Goal: Information Seeking & Learning: Learn about a topic

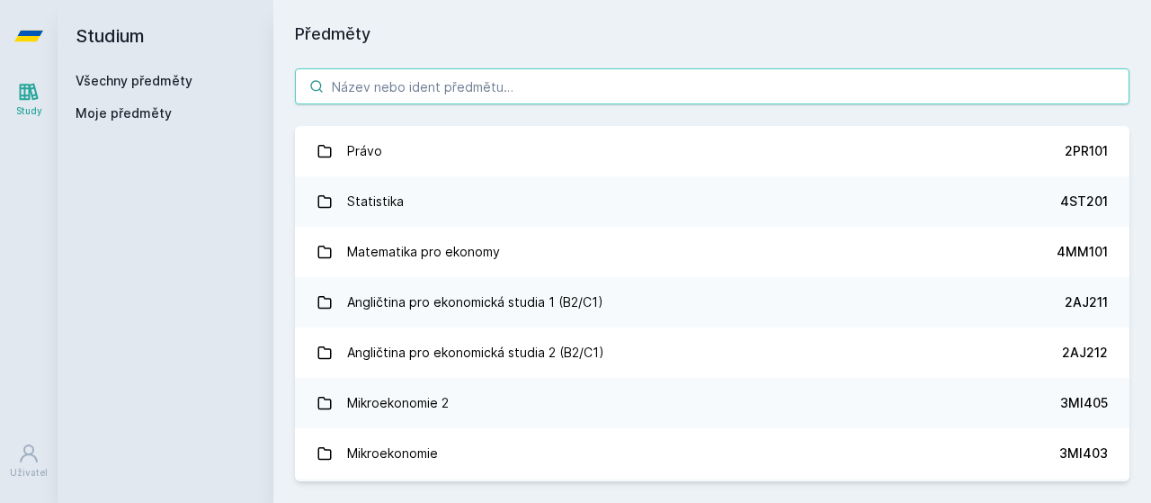
click at [380, 85] on input "search" at bounding box center [712, 86] width 835 height 36
paste input "4IT414"
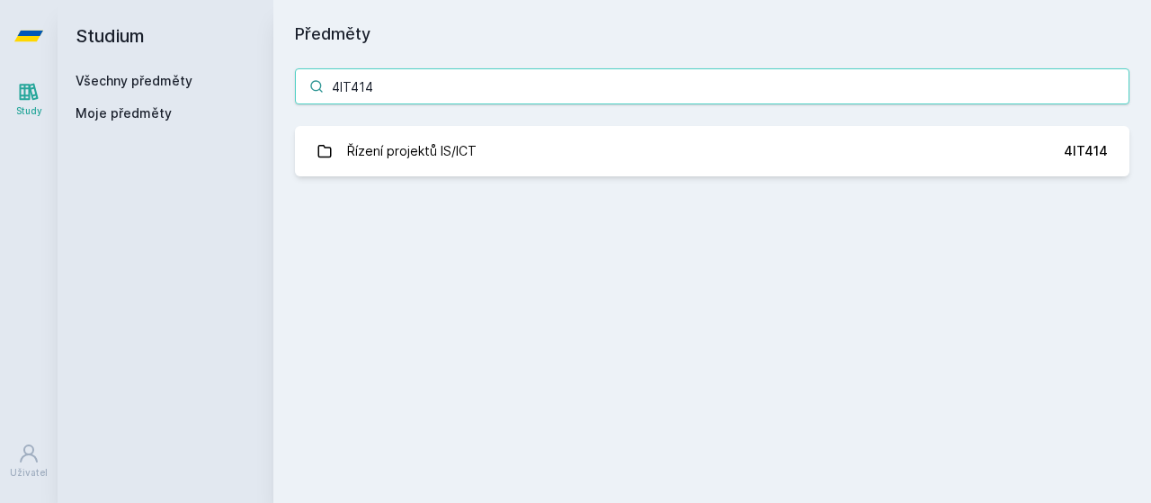
click at [380, 85] on input "4IT414" at bounding box center [712, 86] width 835 height 36
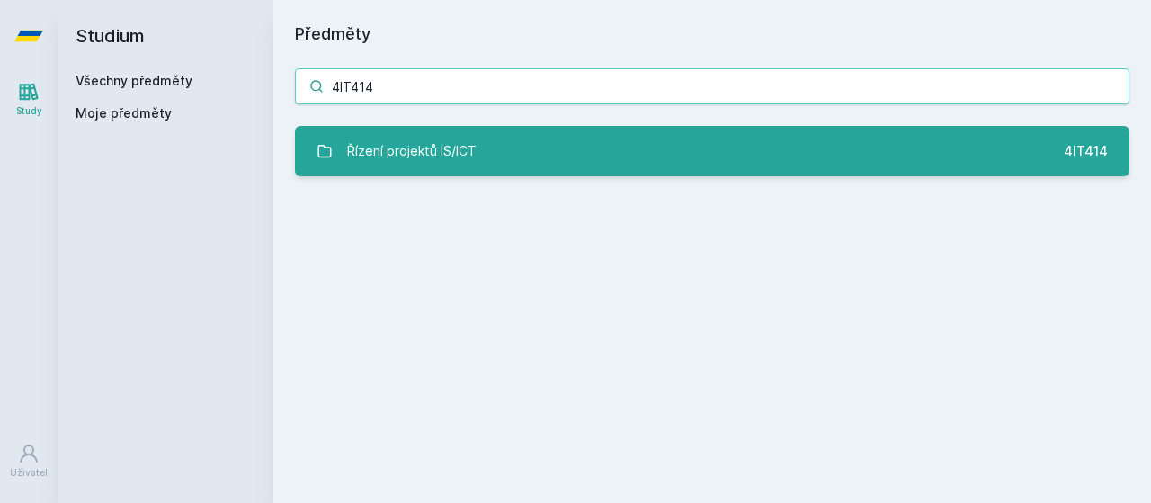
type input "4IT414"
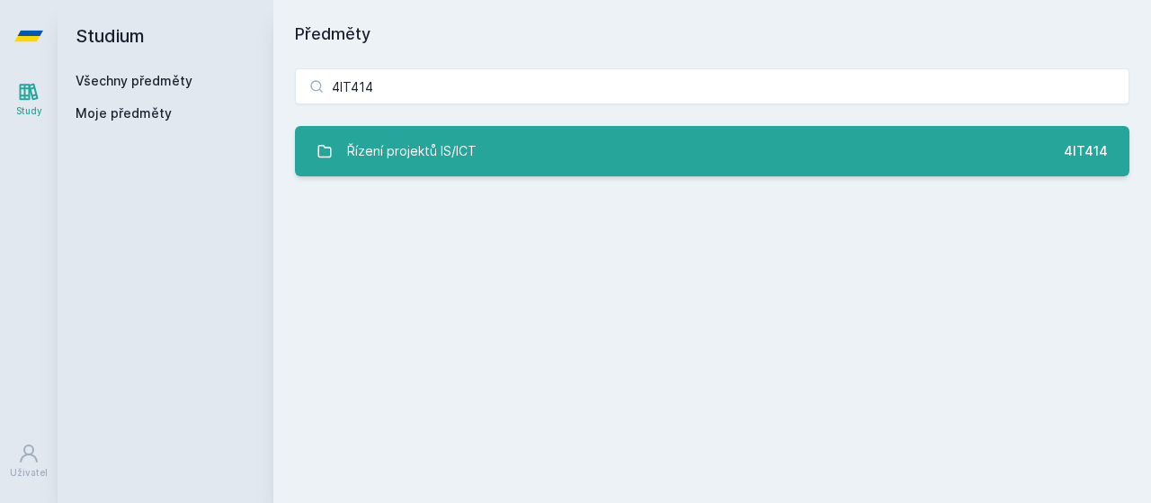
click at [434, 159] on div "Řízení projektů IS/ICT" at bounding box center [412, 151] width 130 height 36
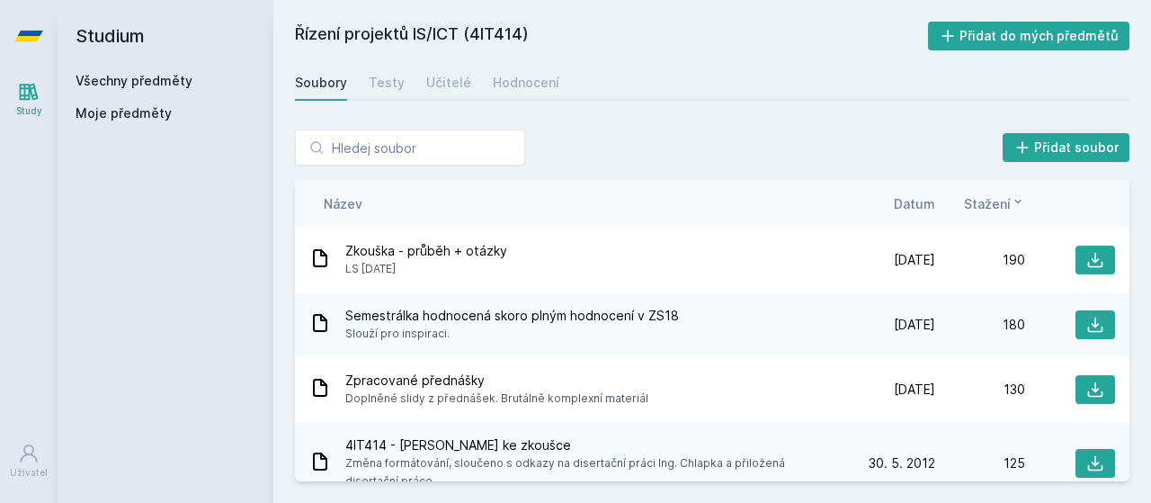
click at [907, 221] on div "Název Datum Stažení" at bounding box center [712, 204] width 835 height 48
click at [909, 207] on span "Datum" at bounding box center [914, 203] width 41 height 19
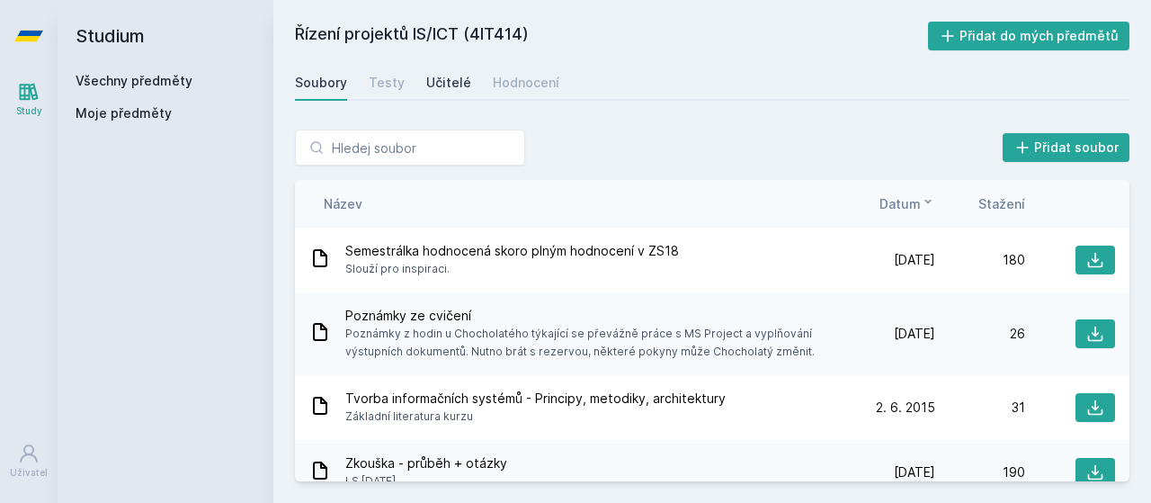
click at [443, 70] on link "Učitelé" at bounding box center [448, 83] width 45 height 36
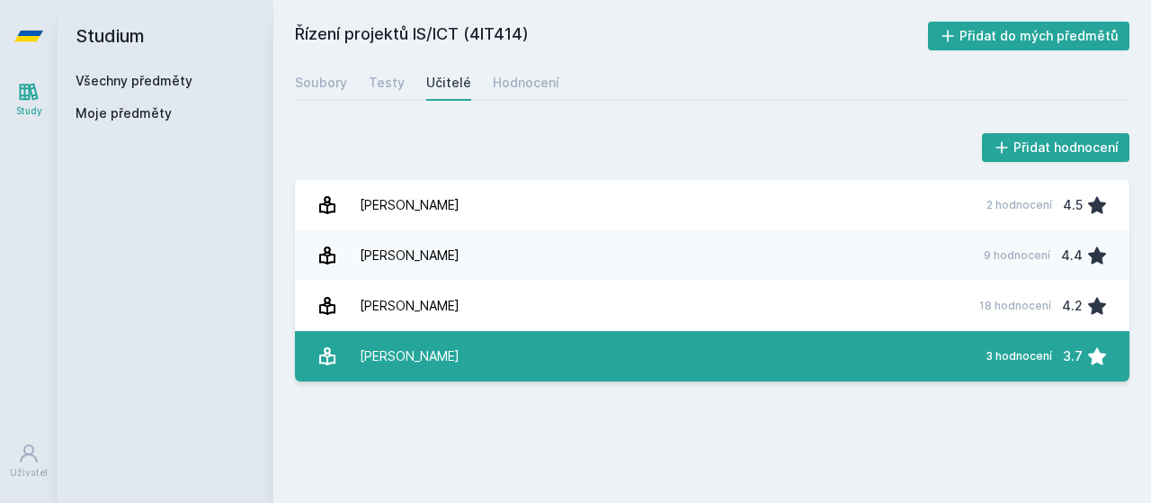
click at [452, 359] on link "[PERSON_NAME][DATE] hodnocení 3.7" at bounding box center [712, 356] width 835 height 50
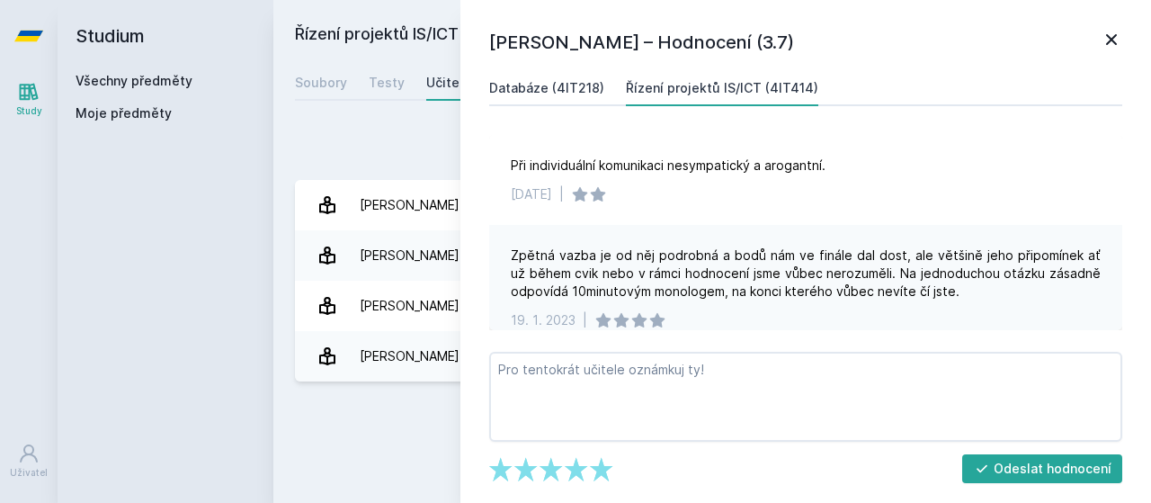
click at [571, 91] on div "Databáze (4IT218)" at bounding box center [546, 88] width 115 height 18
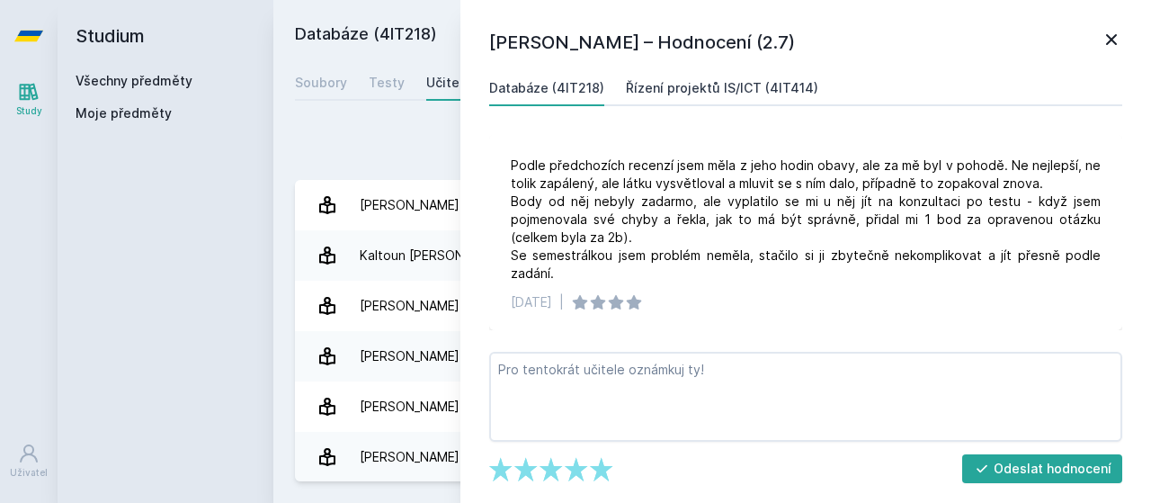
click at [707, 93] on div "Řízení projektů IS/ICT (4IT414)" at bounding box center [722, 88] width 192 height 18
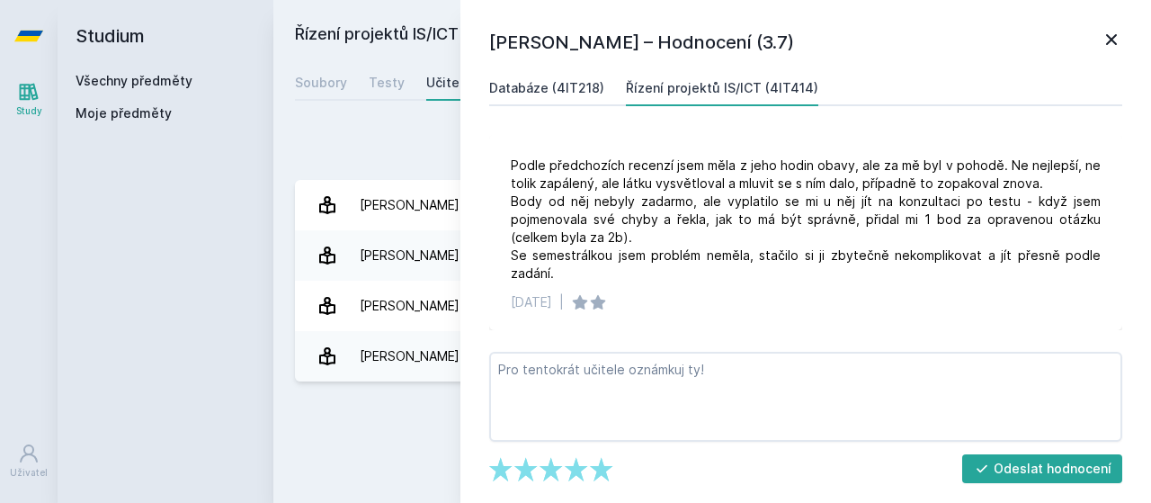
click at [558, 73] on link "Databáze (4IT218)" at bounding box center [546, 88] width 115 height 36
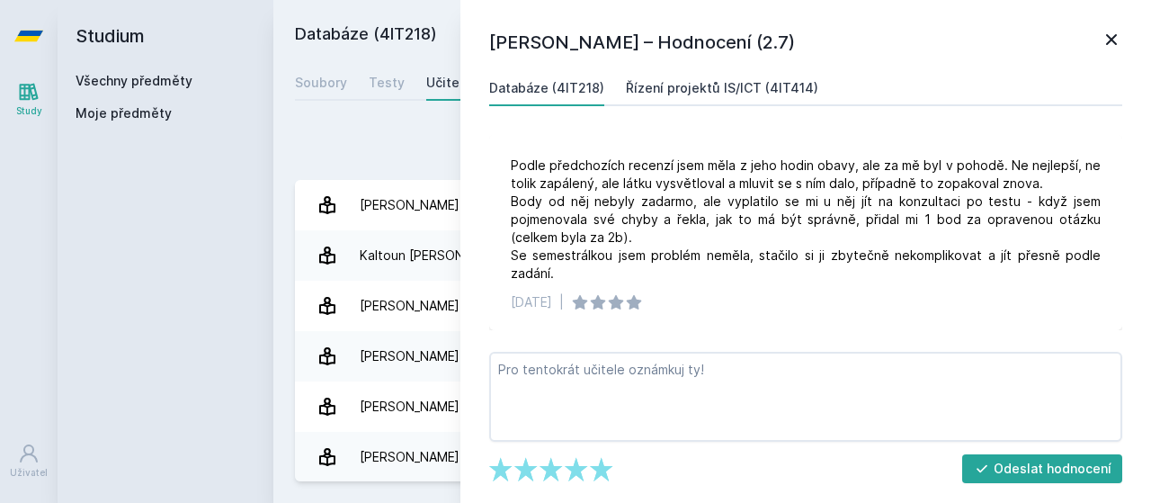
click at [720, 85] on div "Řízení projektů IS/ICT (4IT414)" at bounding box center [722, 88] width 192 height 18
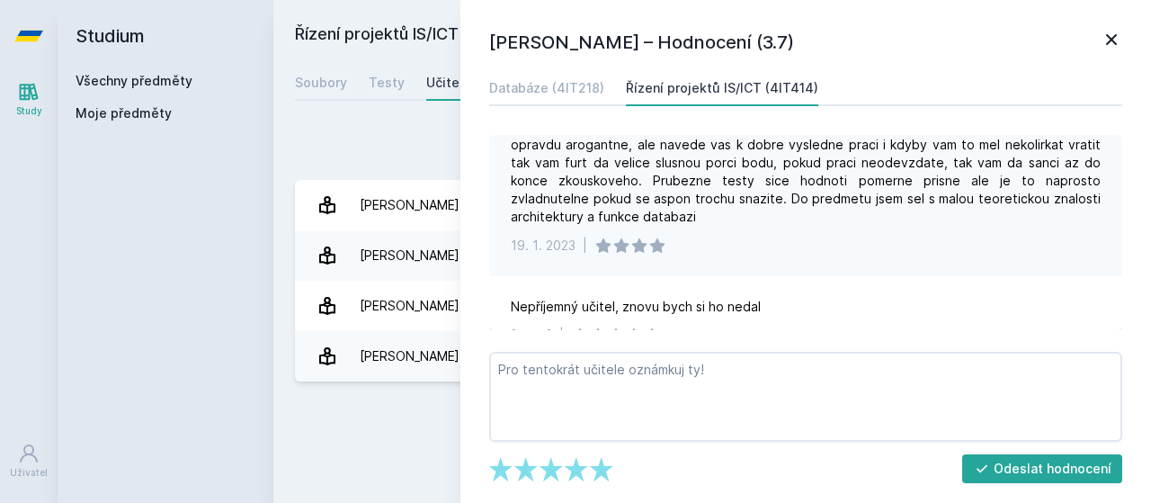
scroll to position [291, 0]
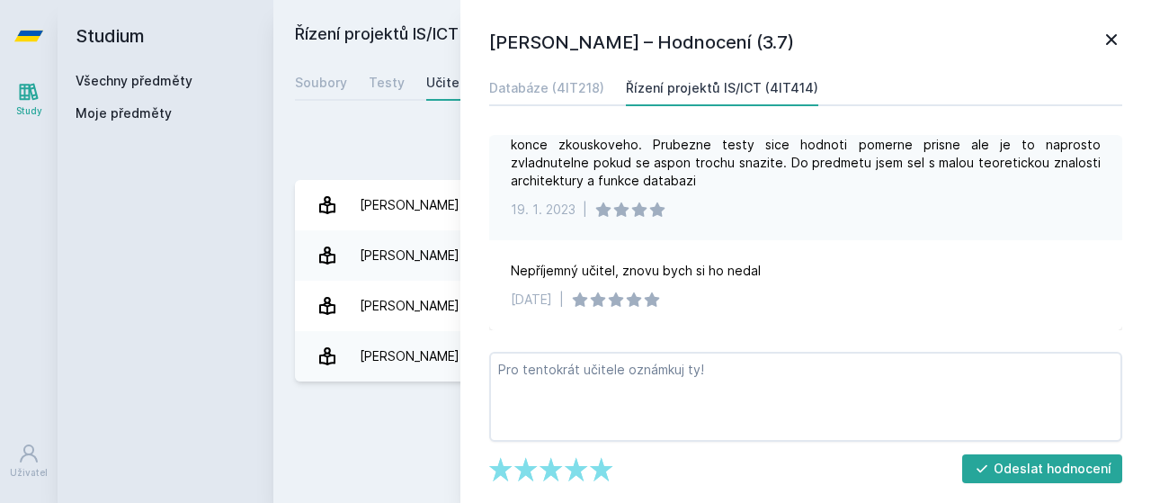
click at [382, 416] on div "Řízení projektů IS/ICT (4IT414) Přidat do mých předmětů [GEOGRAPHIC_DATA] Testy…" at bounding box center [712, 252] width 835 height 460
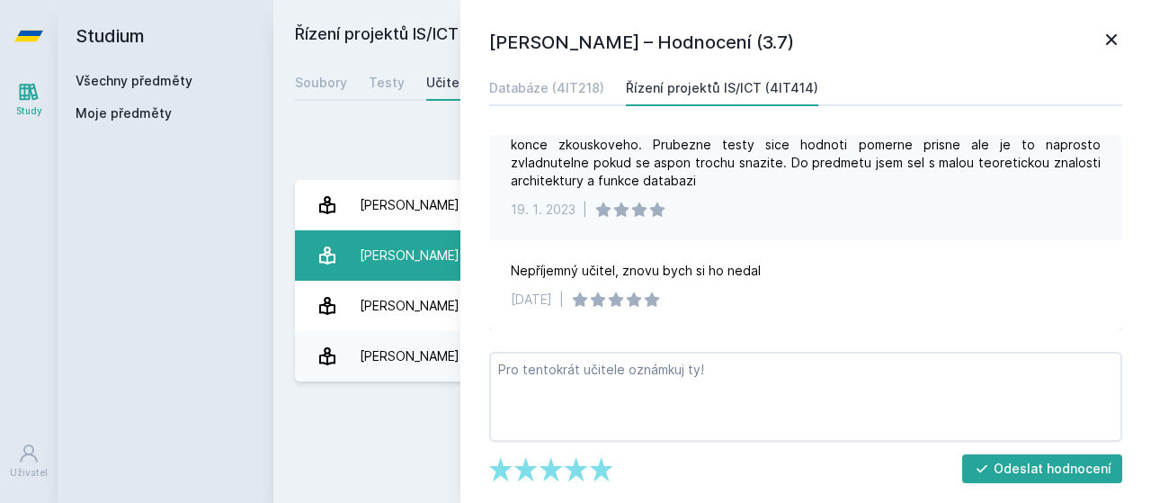
click at [366, 230] on link "Chlapek [PERSON_NAME] 9 hodnocení 4.4" at bounding box center [712, 255] width 835 height 50
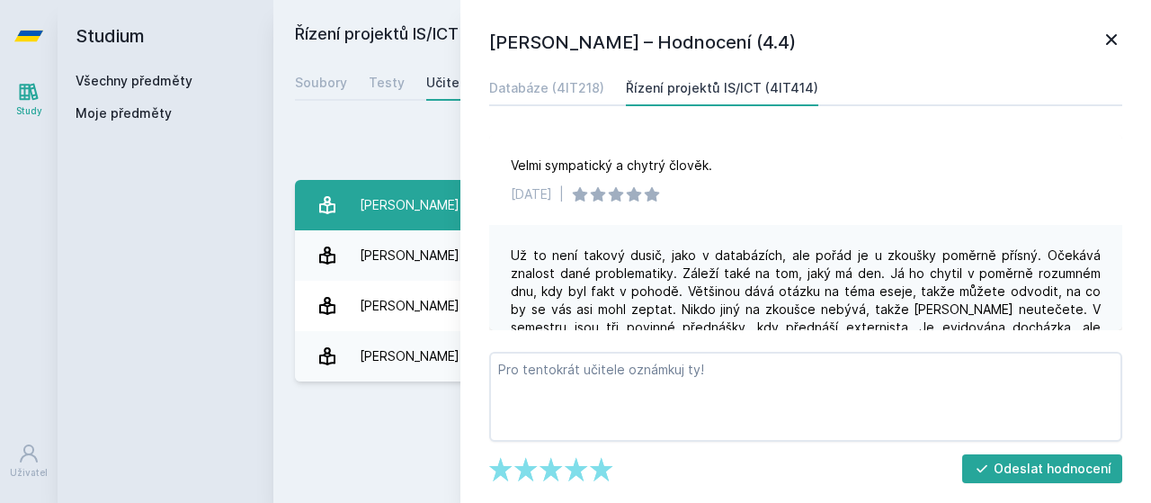
click at [366, 210] on div "[PERSON_NAME]" at bounding box center [410, 205] width 100 height 36
